Goal: Information Seeking & Learning: Find specific page/section

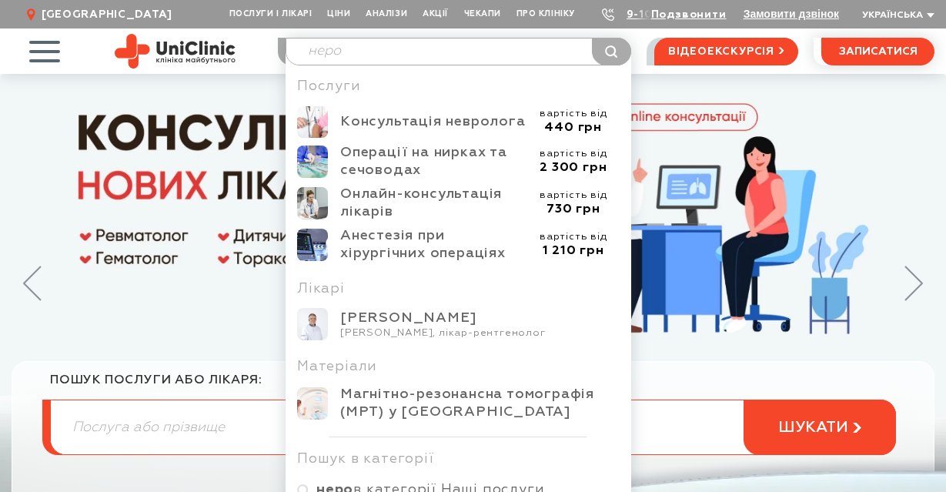
click at [360, 52] on input "неро" at bounding box center [458, 51] width 344 height 26
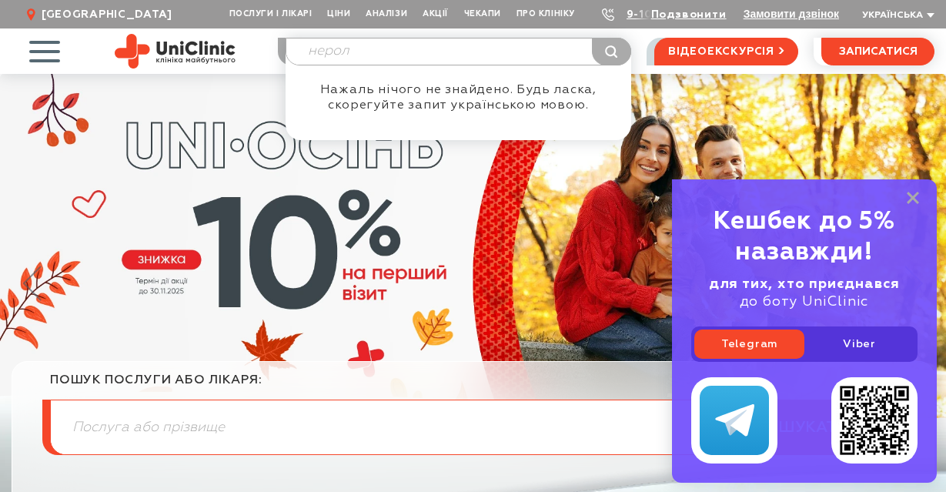
drag, startPoint x: 359, startPoint y: 52, endPoint x: 326, endPoint y: 53, distance: 32.3
click at [326, 53] on input "нерол" at bounding box center [458, 51] width 344 height 26
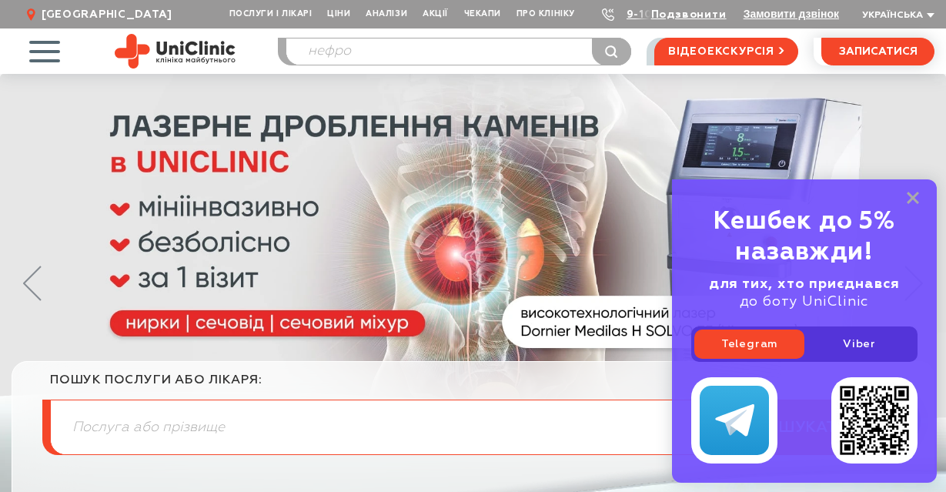
type input "нефро"
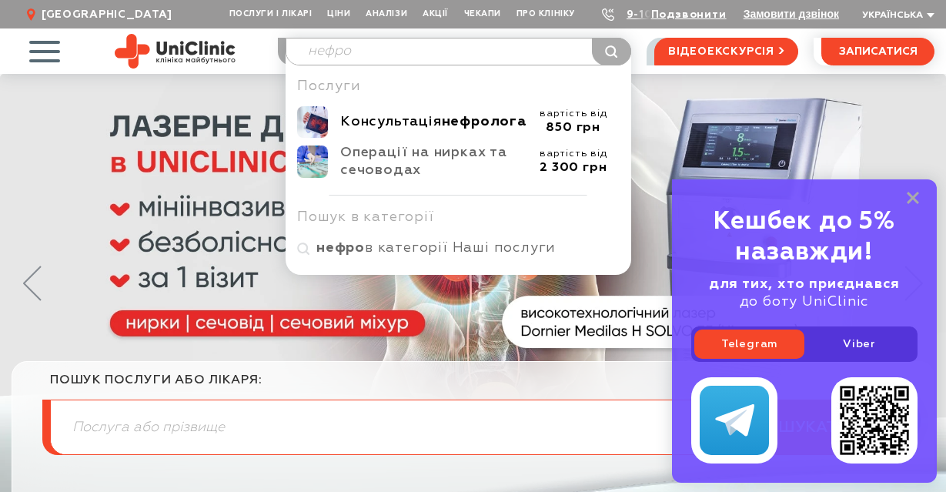
click at [443, 117] on div "Консультація нефролога" at bounding box center [433, 122] width 187 height 18
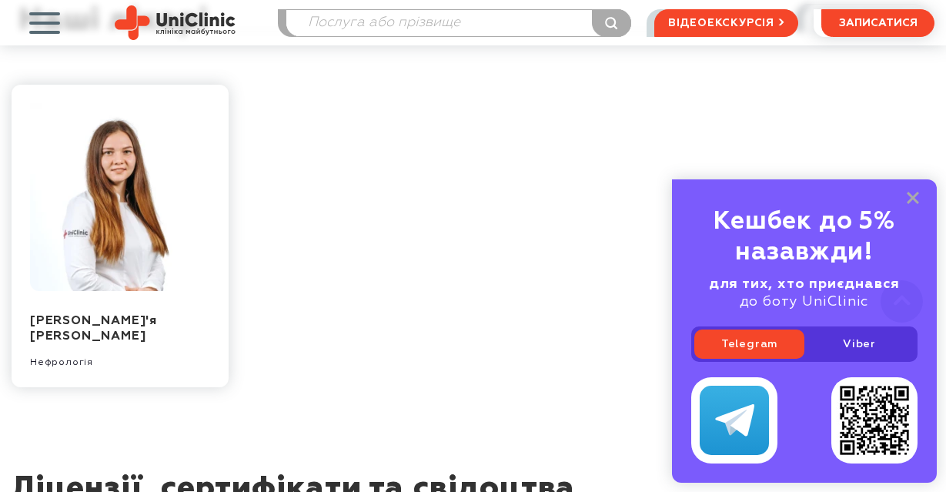
scroll to position [1462, 0]
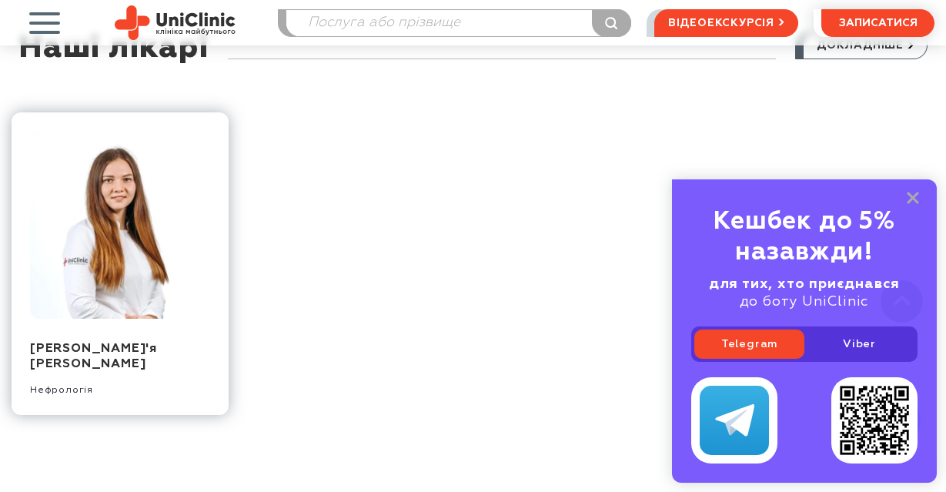
drag, startPoint x: 30, startPoint y: 301, endPoint x: 95, endPoint y: 319, distance: 67.2
copy link "Овчаренко Дар'я Сергіївна"
